Goal: Task Accomplishment & Management: Manage account settings

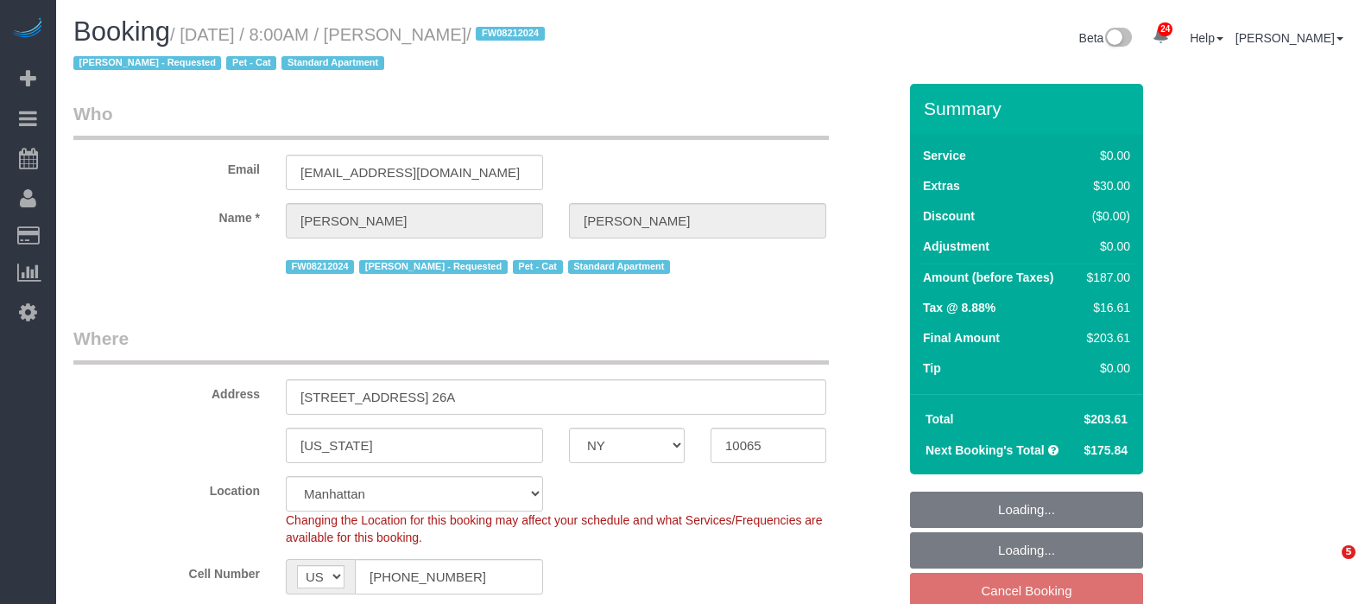
select select "NY"
select select "1"
select select "2"
select select "spot1"
select select "number:89"
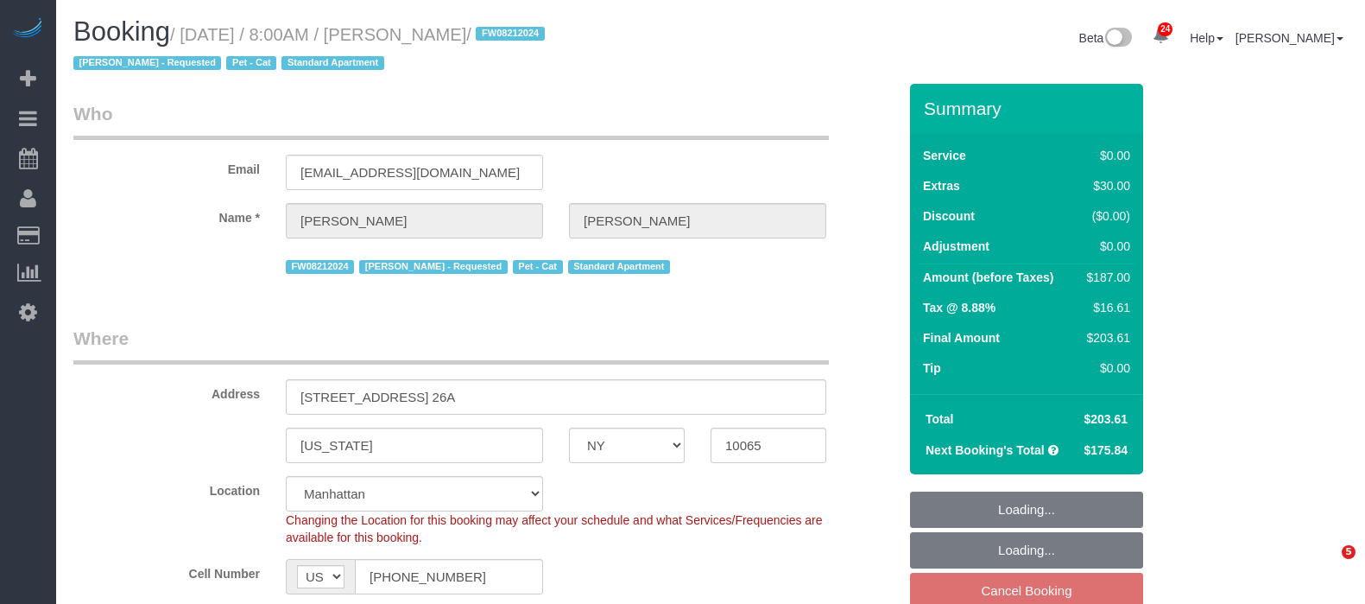
select select "number:90"
select select "number:14"
select select "number:7"
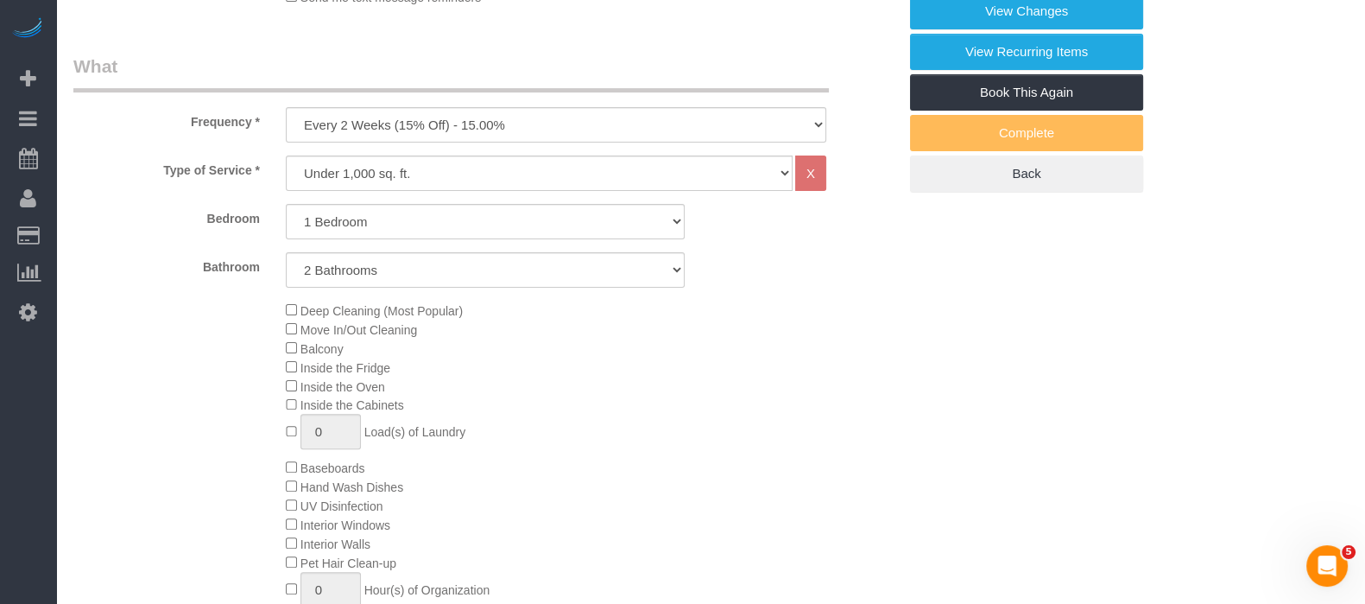
scroll to position [755, 0]
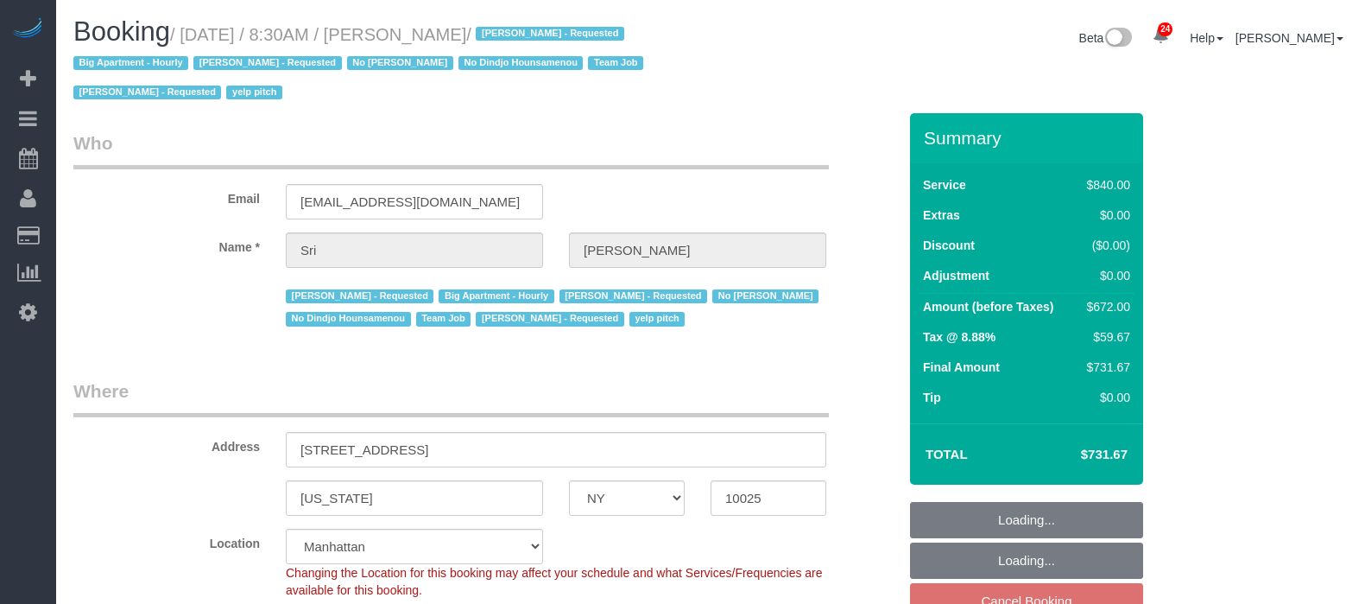
select select "NY"
select select "3"
select select "210"
select select "number:89"
select select "number:90"
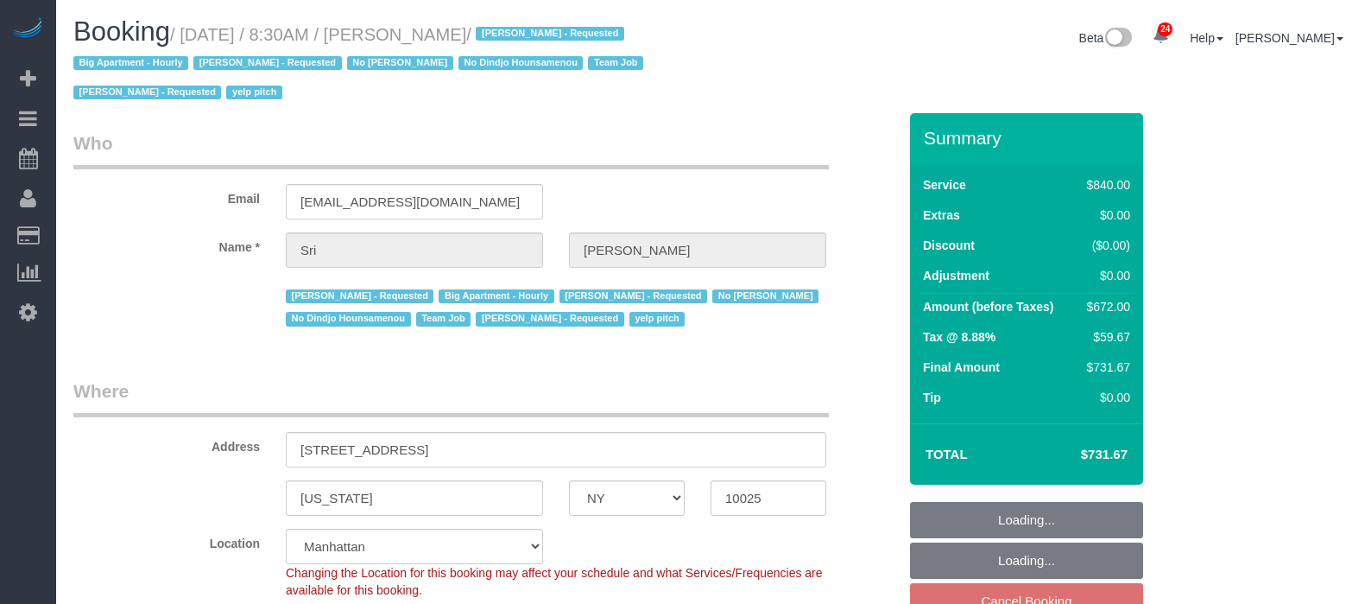
select select "number:15"
select select "number:5"
